Goal: Download file/media

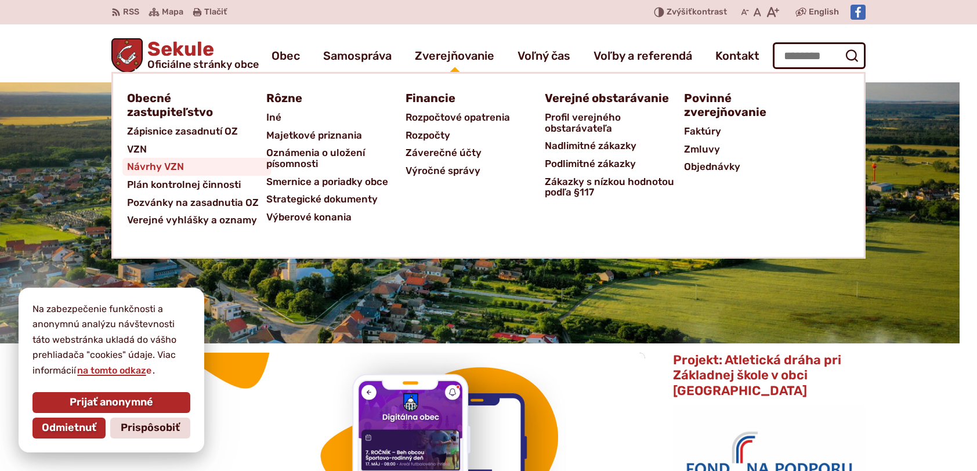
click at [154, 166] on span "Návrhy VZN" at bounding box center [155, 167] width 57 height 18
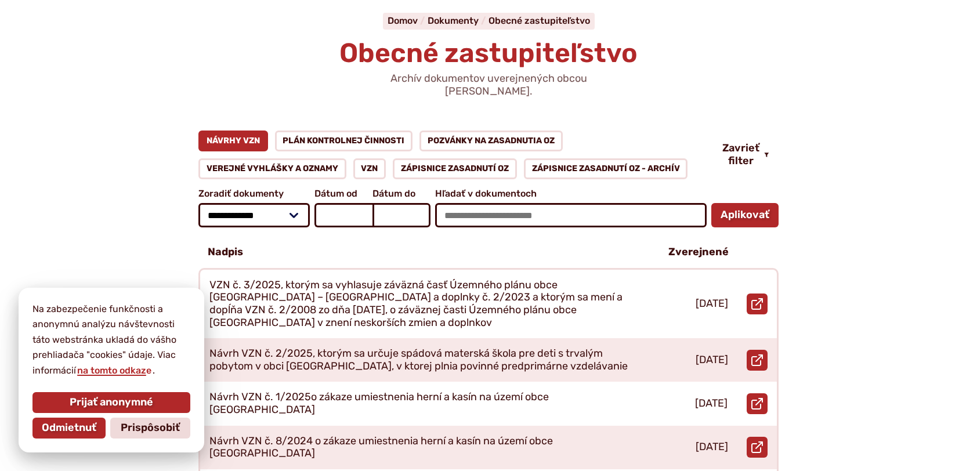
scroll to position [116, 0]
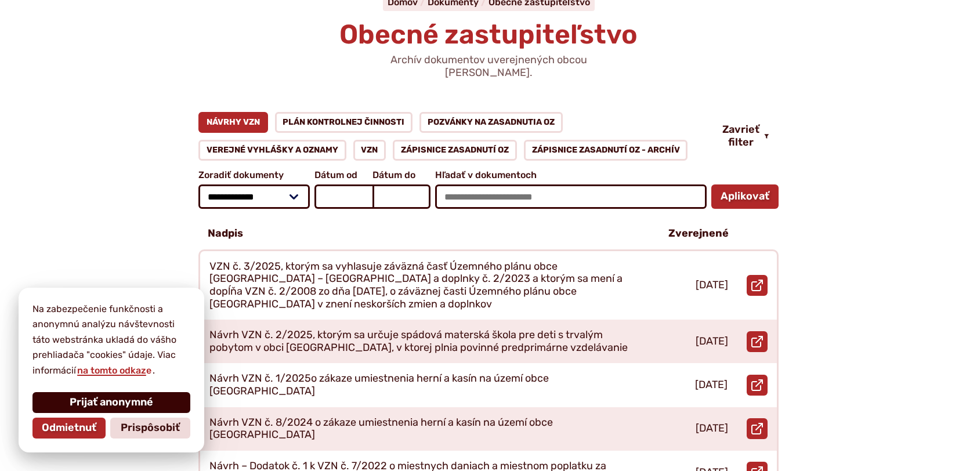
click at [114, 397] on span "Prijať anonymné" at bounding box center [112, 402] width 84 height 13
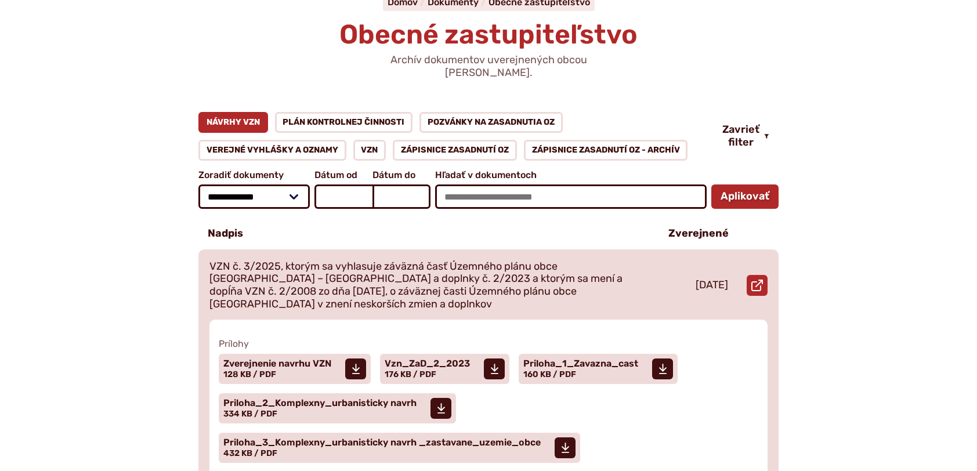
click at [259, 281] on p "VZN č. 3/2025, ktorým sa vyhlasuje záväzná časť Územného plánu obce [GEOGRAPHIC…" at bounding box center [424, 285] width 431 height 50
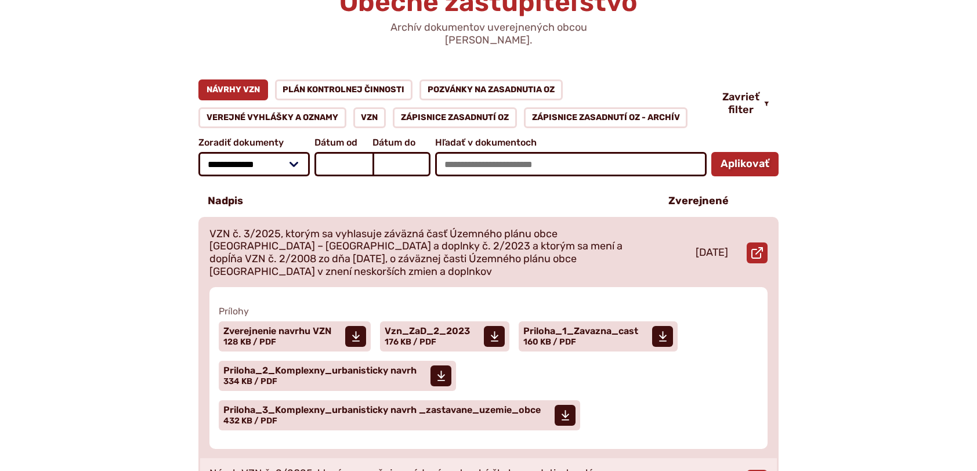
scroll to position [174, 0]
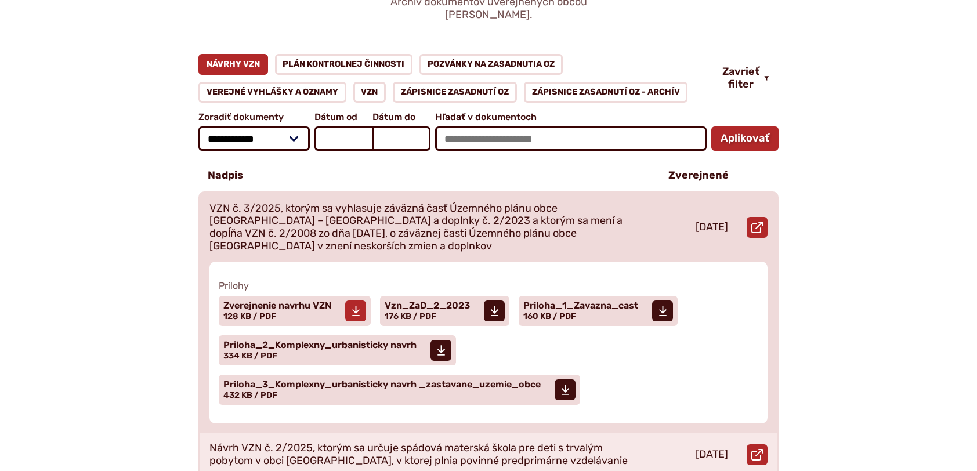
click at [354, 306] on use at bounding box center [355, 311] width 8 height 10
click at [503, 300] on span at bounding box center [494, 310] width 21 height 21
